Goal: Task Accomplishment & Management: Use online tool/utility

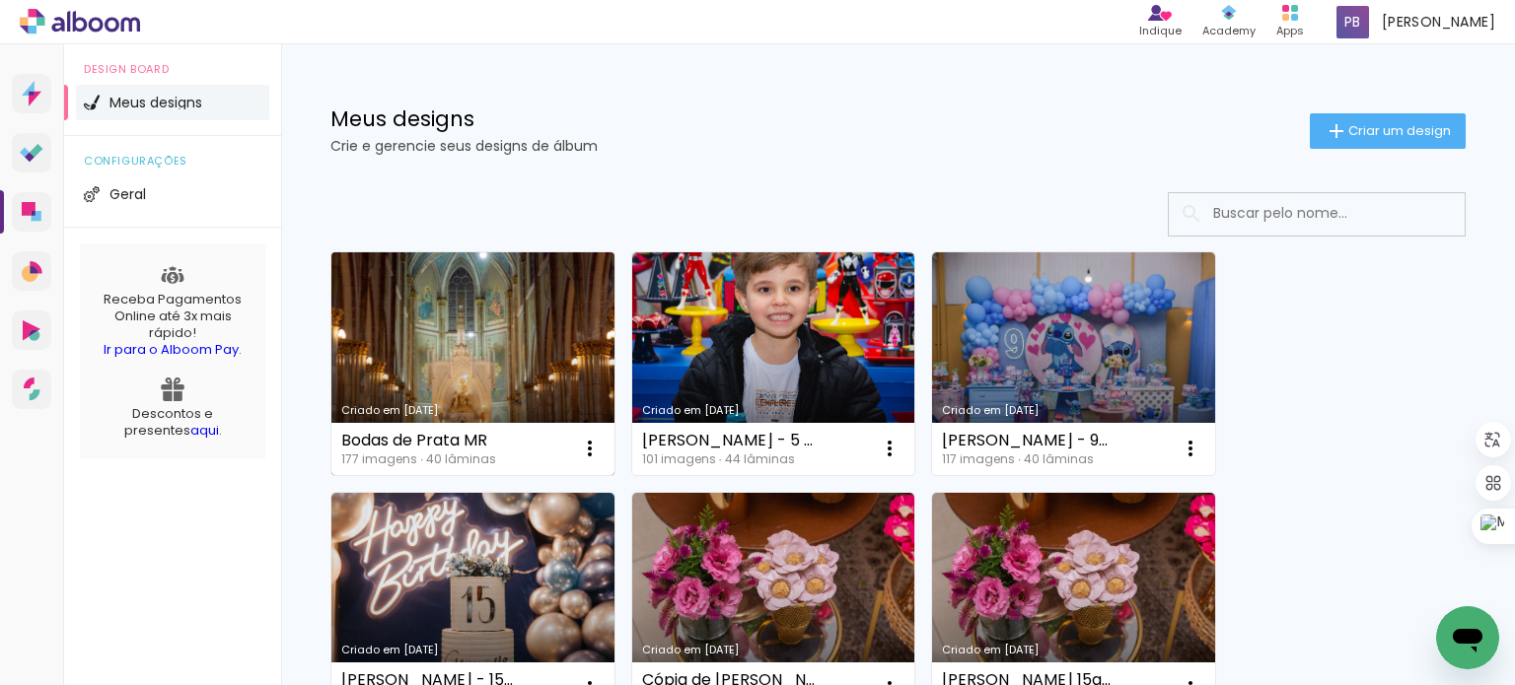
click at [477, 321] on link "Criado em [DATE]" at bounding box center [472, 363] width 283 height 223
